Goal: Information Seeking & Learning: Learn about a topic

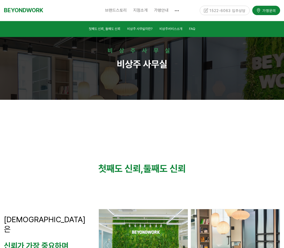
click at [115, 21] on span "CEO 소개" at bounding box center [116, 22] width 13 height 4
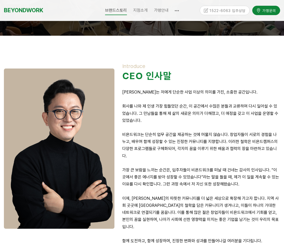
scroll to position [26, 0]
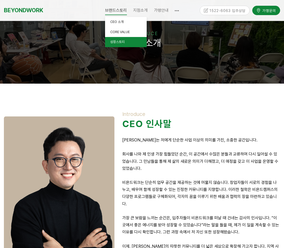
click at [125, 42] on span "성장스토리" at bounding box center [117, 42] width 14 height 4
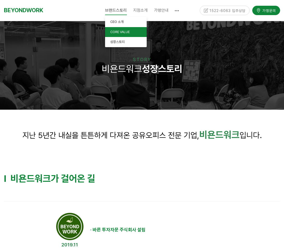
click at [124, 32] on span "CORE VALUE" at bounding box center [120, 32] width 20 height 4
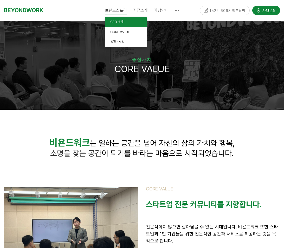
click at [118, 23] on span "CEO 소개" at bounding box center [116, 22] width 13 height 4
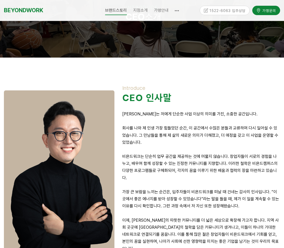
scroll to position [78, 0]
